Goal: Understand process/instructions: Learn how to perform a task or action

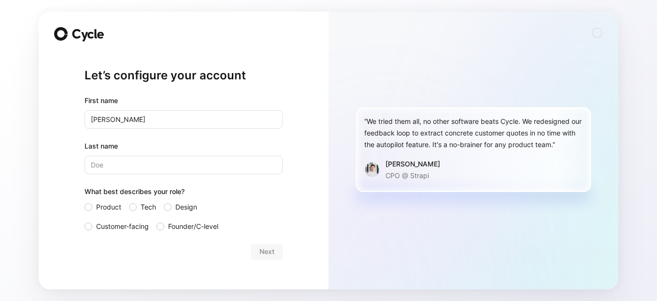
type input "[PERSON_NAME]"
type input "Vayno"
click at [87, 206] on div at bounding box center [89, 207] width 8 height 8
click at [85, 201] on input "Product" at bounding box center [85, 201] width 0 height 0
click at [258, 252] on button "Next" at bounding box center [266, 251] width 31 height 15
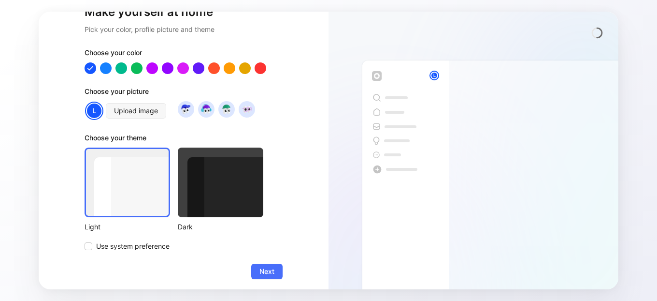
scroll to position [54, 0]
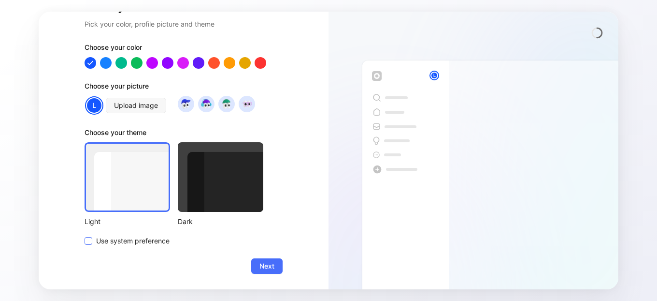
click at [143, 245] on span "Use system preference" at bounding box center [132, 241] width 73 height 12
click at [85, 235] on input "Use system preference" at bounding box center [85, 235] width 0 height 0
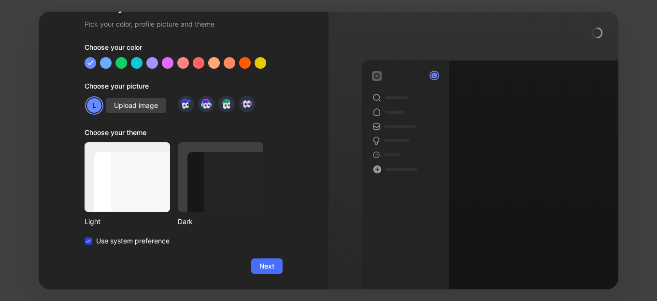
click at [149, 244] on span "Use system preference" at bounding box center [132, 241] width 73 height 12
click at [85, 235] on input "Use system preference" at bounding box center [85, 235] width 0 height 0
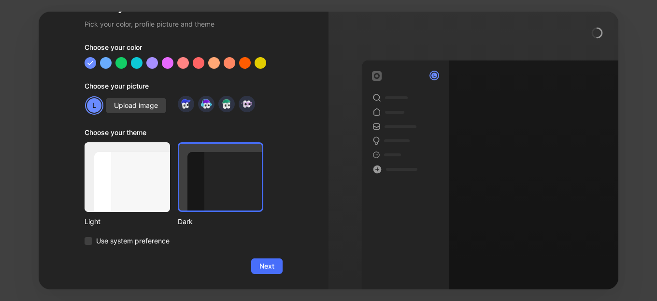
click at [121, 192] on div at bounding box center [128, 177] width 86 height 70
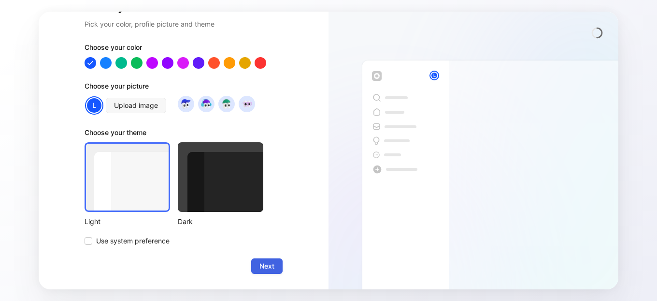
click at [260, 264] on span "Next" at bounding box center [267, 266] width 15 height 12
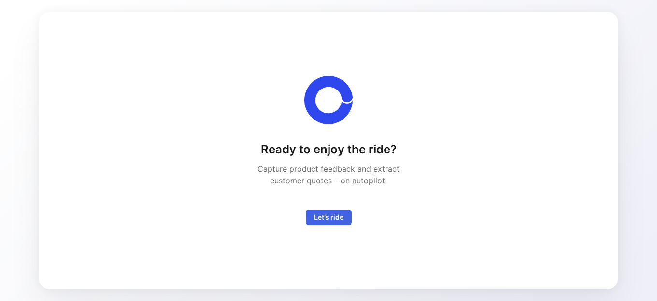
click at [315, 214] on span "Let’s ride" at bounding box center [328, 217] width 29 height 12
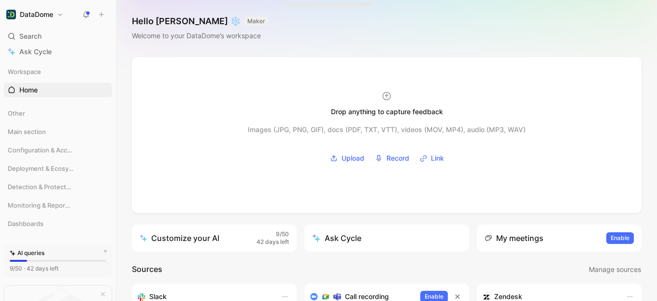
click at [39, 15] on h1 "DataDome" at bounding box center [36, 14] width 33 height 9
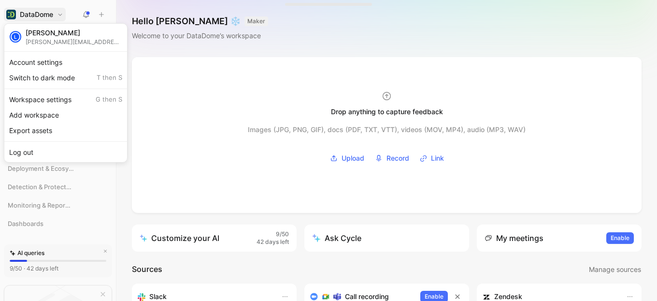
click at [39, 15] on div at bounding box center [328, 150] width 657 height 301
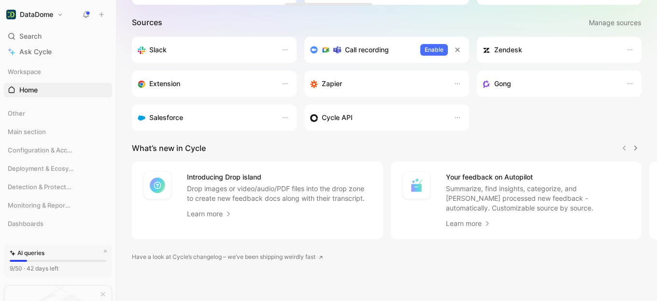
click at [55, 10] on button "DataDome" at bounding box center [35, 15] width 62 height 14
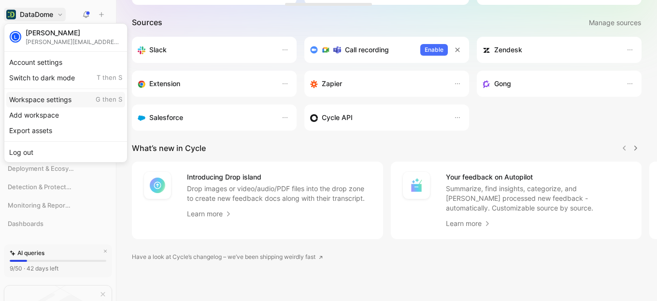
click at [39, 96] on div "Workspace settings G then S" at bounding box center [65, 99] width 119 height 15
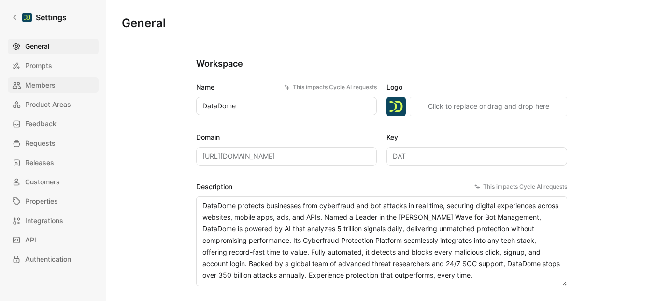
click at [59, 87] on link "Members" at bounding box center [53, 84] width 91 height 15
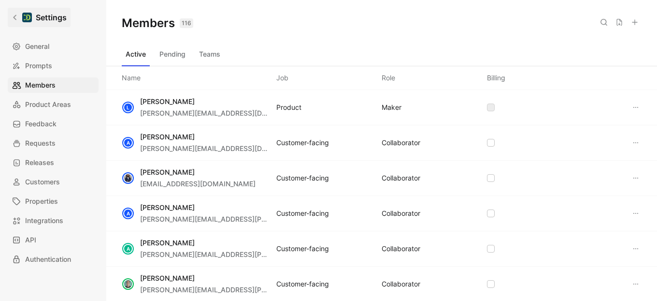
click at [48, 12] on h1 "Settings" at bounding box center [51, 18] width 31 height 12
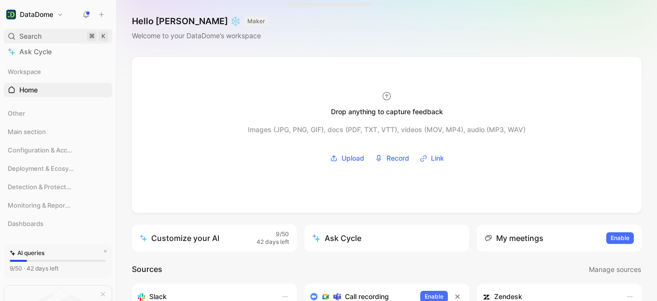
click at [61, 37] on div "Search ⌘ K" at bounding box center [58, 36] width 108 height 15
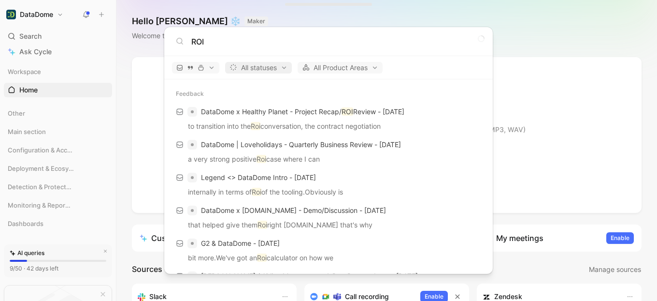
type input "ROI"
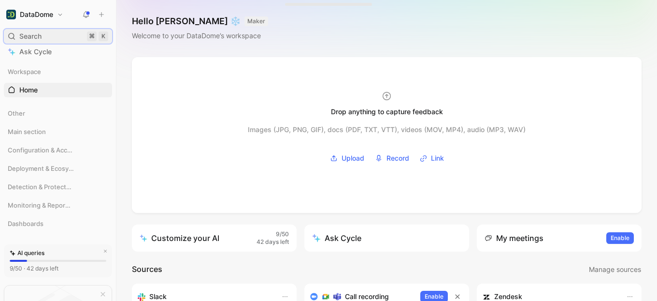
click at [40, 32] on span "Search" at bounding box center [30, 36] width 22 height 12
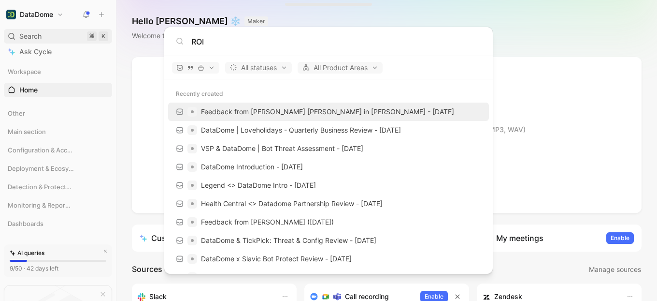
type input "ROI"
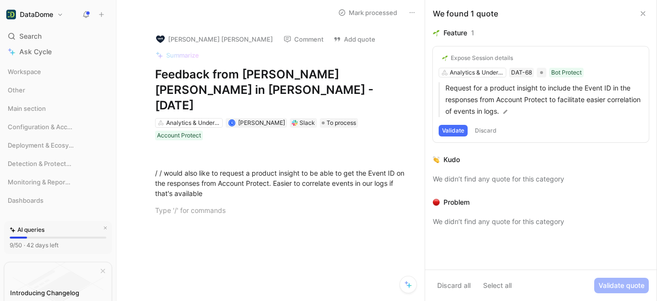
click at [345, 179] on div "/ / would also like to request a product insight to be able to get the Event ID…" at bounding box center [281, 183] width 288 height 86
click at [647, 13] on icon at bounding box center [644, 14] width 8 height 8
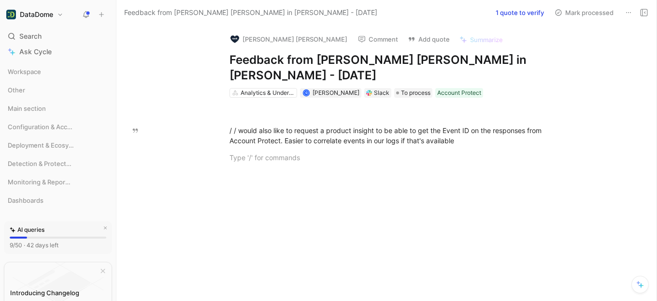
click at [38, 26] on div "DataDome Search ⌘ K Ask Cycle Workspace Other Main section Configuration & Acce…" at bounding box center [58, 150] width 116 height 301
click at [33, 37] on span "Search" at bounding box center [30, 36] width 22 height 12
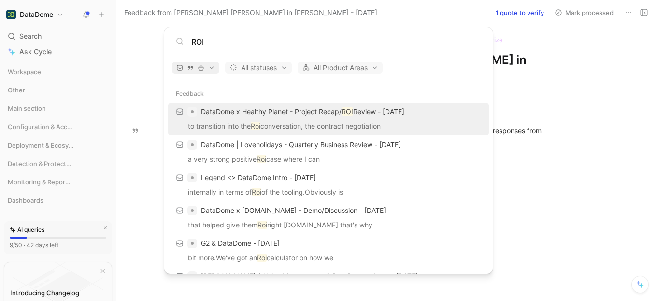
type input "ROI"
click at [209, 67] on span "button" at bounding box center [195, 67] width 39 height 7
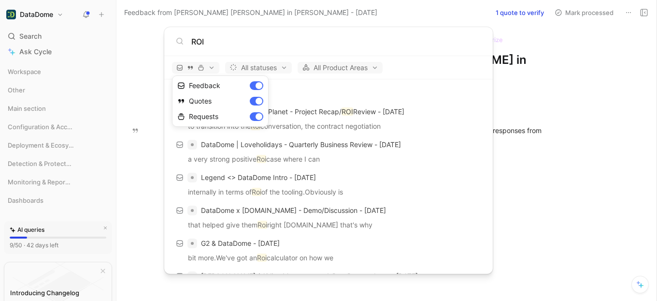
click at [134, 57] on div at bounding box center [328, 150] width 657 height 301
click at [146, 99] on body "DataDome Search ⌘ K Ask Cycle Workspace Other Main section Configuration & Acce…" at bounding box center [328, 150] width 657 height 301
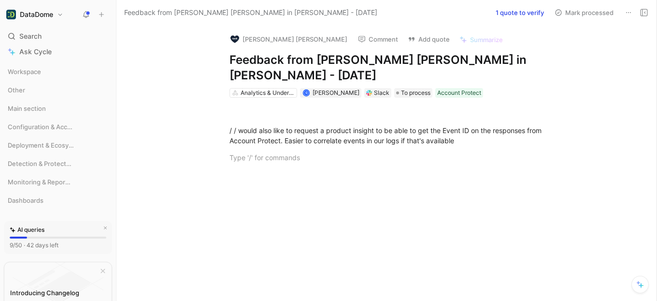
click at [83, 18] on button at bounding box center [86, 15] width 14 height 14
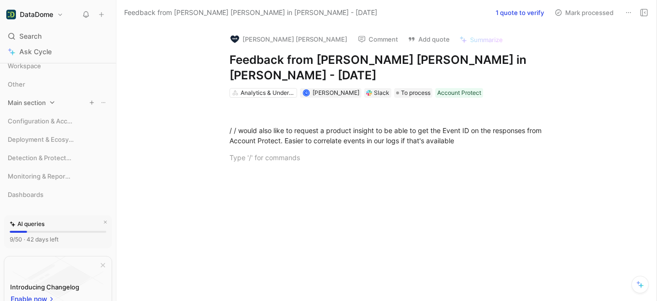
scroll to position [5, 0]
click at [74, 160] on icon at bounding box center [77, 158] width 7 height 7
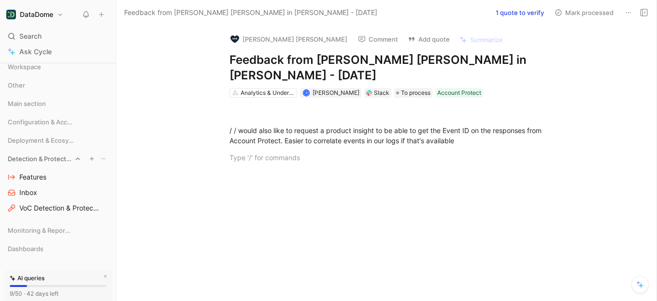
click at [74, 160] on icon at bounding box center [77, 158] width 7 height 7
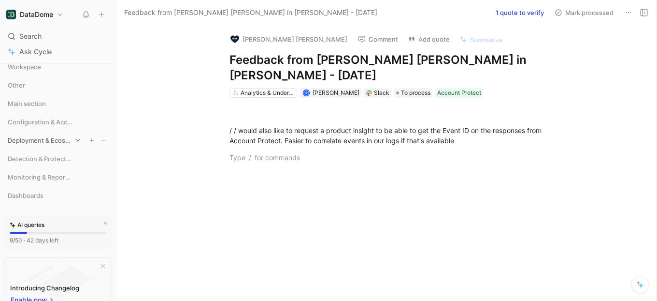
click at [74, 137] on icon at bounding box center [77, 140] width 7 height 7
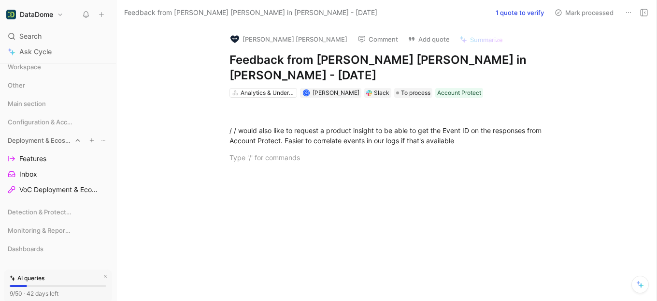
click at [74, 137] on icon at bounding box center [77, 140] width 7 height 7
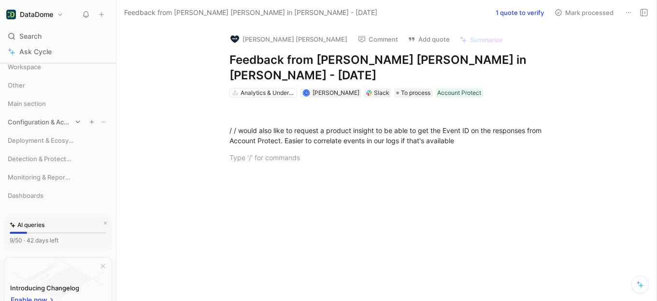
click at [74, 120] on icon at bounding box center [77, 121] width 7 height 7
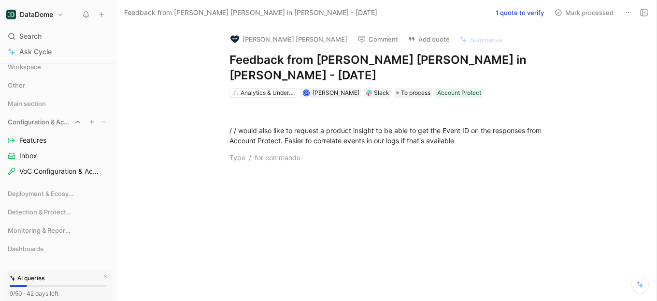
click at [74, 120] on icon at bounding box center [77, 121] width 7 height 7
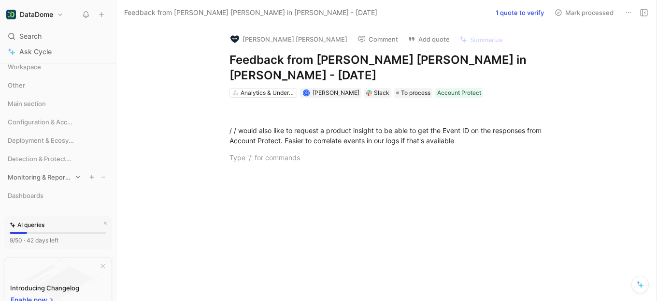
click at [49, 175] on span "Monitoring & Reporting" at bounding box center [40, 177] width 64 height 10
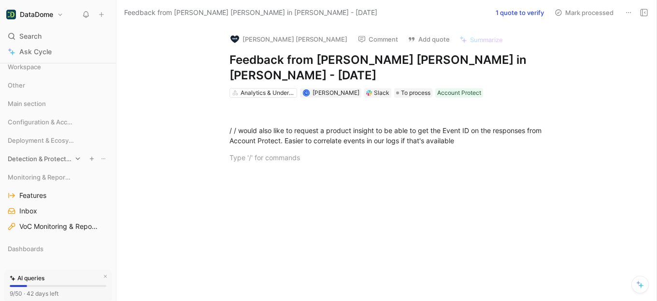
click at [53, 164] on div "Detection & Protection" at bounding box center [58, 158] width 108 height 15
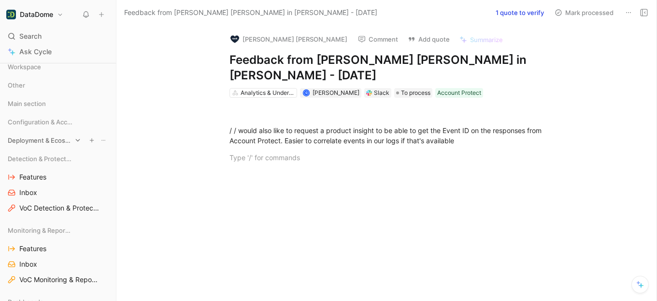
click at [53, 145] on div "Deployment & Ecosystem" at bounding box center [58, 140] width 108 height 15
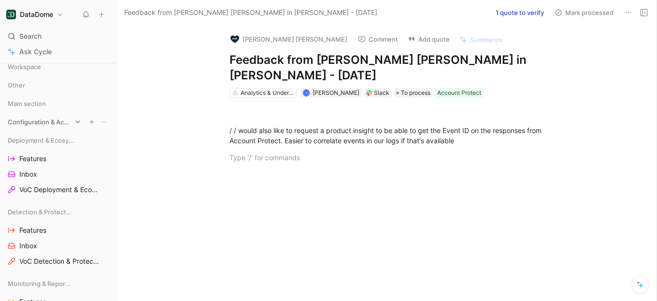
click at [53, 124] on span "Configuration & Access" at bounding box center [40, 122] width 64 height 10
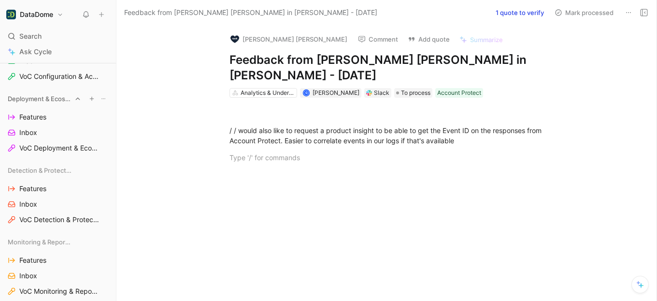
scroll to position [0, 0]
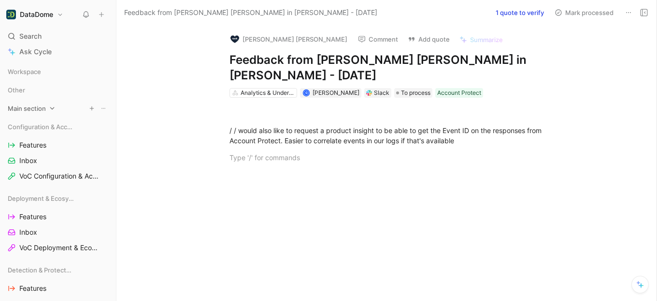
click at [36, 104] on span "Main section" at bounding box center [27, 108] width 38 height 10
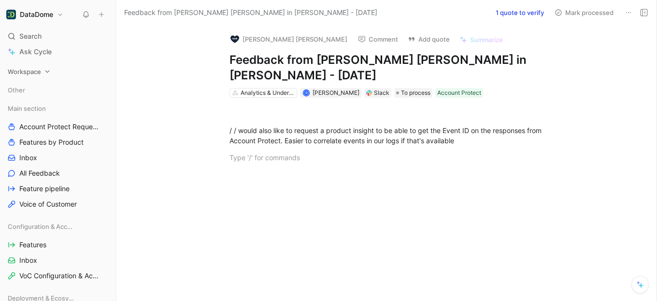
click at [41, 69] on span "Workspace" at bounding box center [24, 72] width 33 height 10
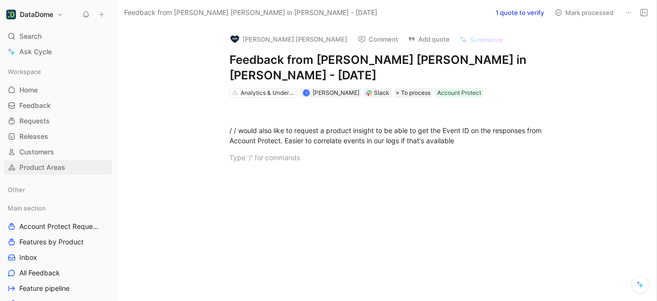
click at [35, 164] on span "Product Areas" at bounding box center [42, 167] width 46 height 10
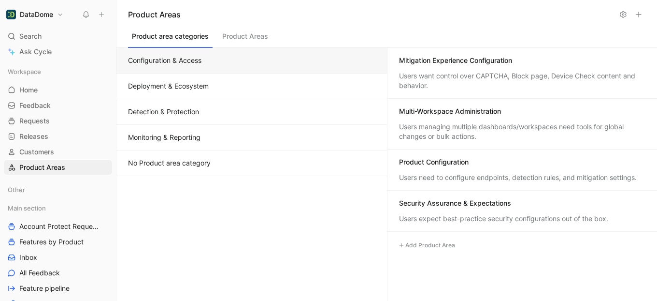
click at [232, 32] on button "Product Areas" at bounding box center [246, 38] width 54 height 18
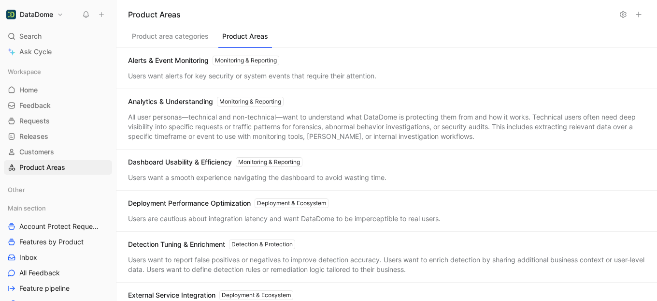
click at [166, 39] on button "Product area categories" at bounding box center [170, 38] width 85 height 18
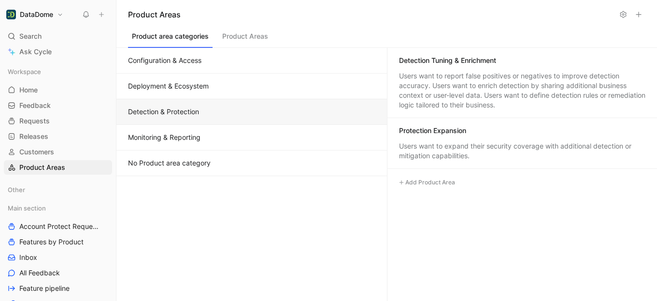
click at [200, 102] on button "Detection & Protection" at bounding box center [252, 112] width 271 height 26
click at [614, 15] on h1 "Product Areas" at bounding box center [371, 15] width 487 height 12
click at [624, 15] on use at bounding box center [624, 15] width 6 height 6
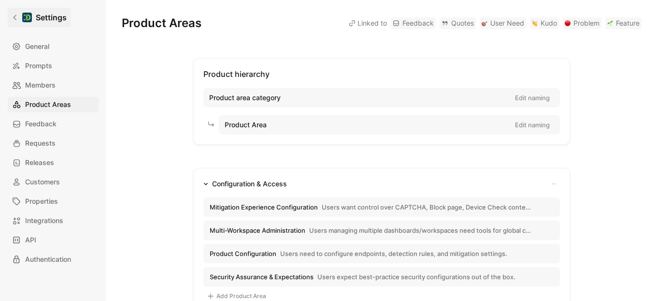
click at [27, 18] on div at bounding box center [27, 18] width 10 height 10
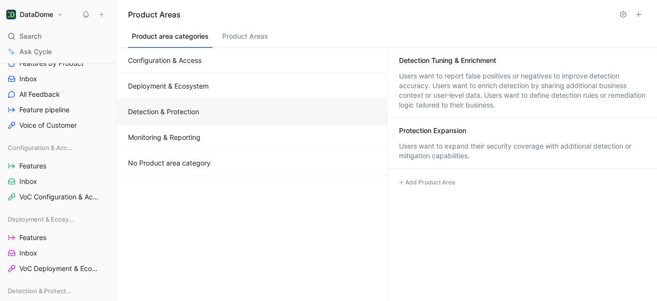
scroll to position [479, 0]
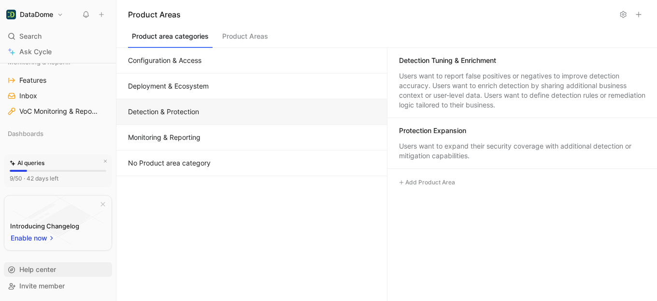
click at [19, 273] on div "Help center" at bounding box center [58, 269] width 108 height 15
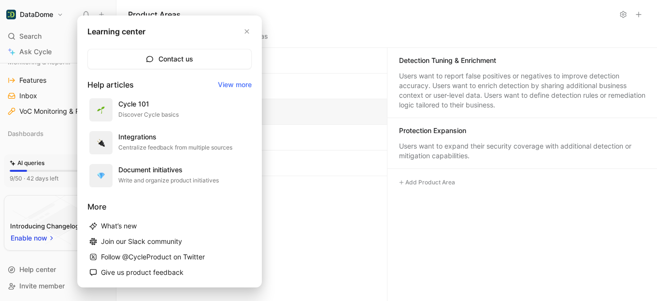
click at [300, 193] on div at bounding box center [328, 150] width 657 height 301
